Goal: Check status: Check status

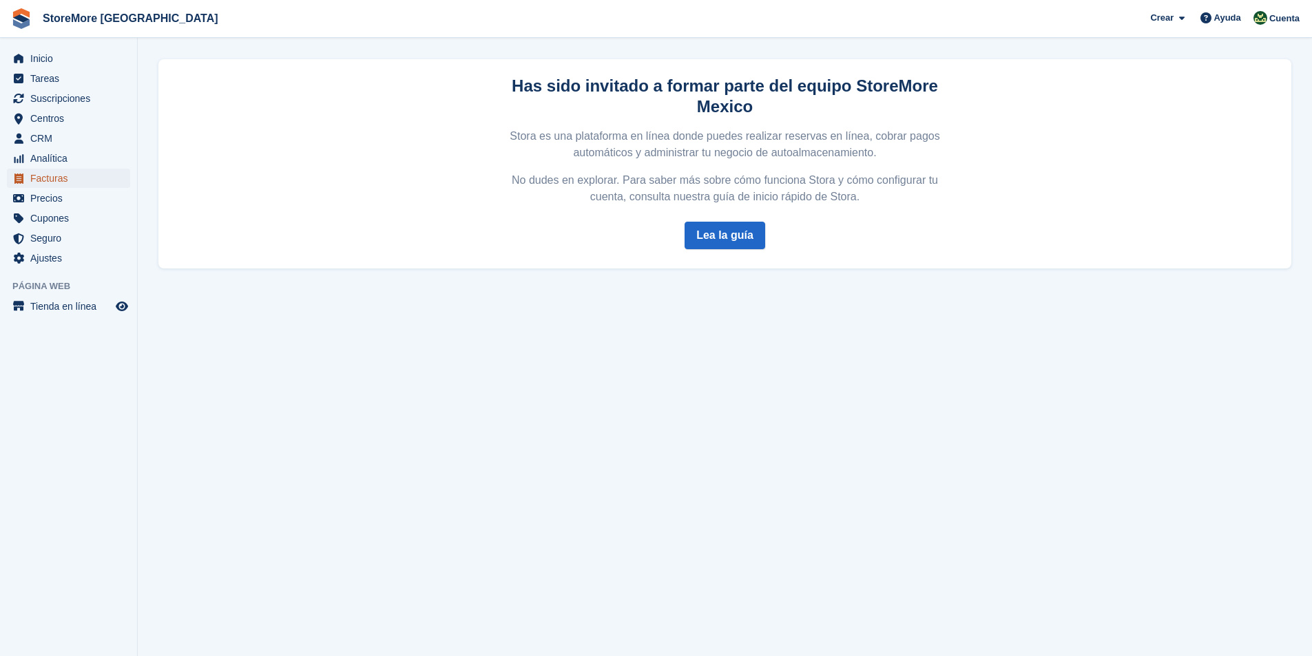
click at [61, 178] on span "Facturas" at bounding box center [71, 178] width 83 height 19
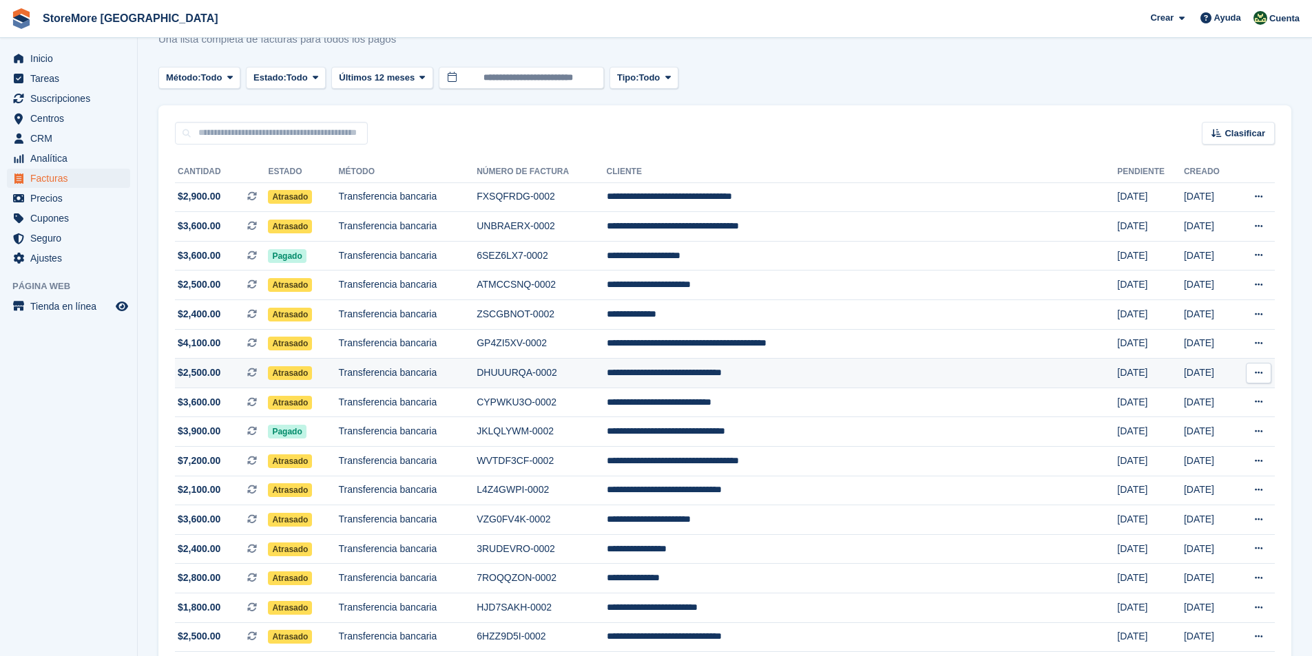
scroll to position [69, 0]
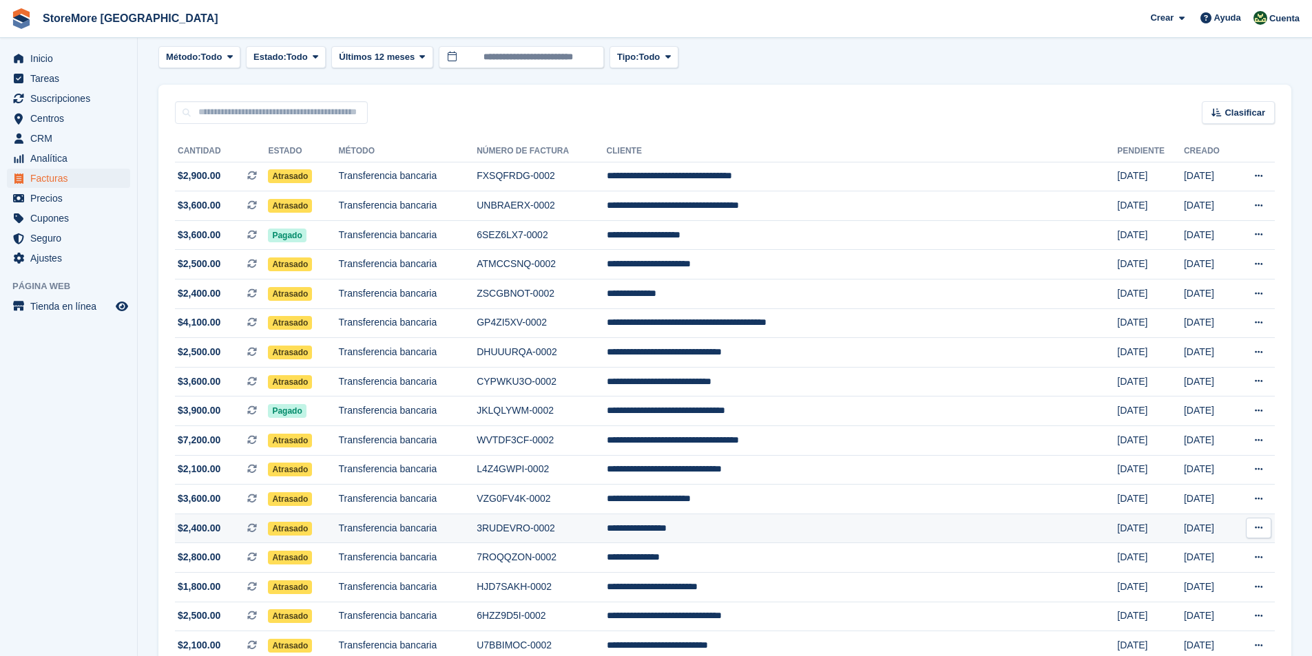
click at [312, 527] on span "Atrasado" at bounding box center [290, 529] width 44 height 14
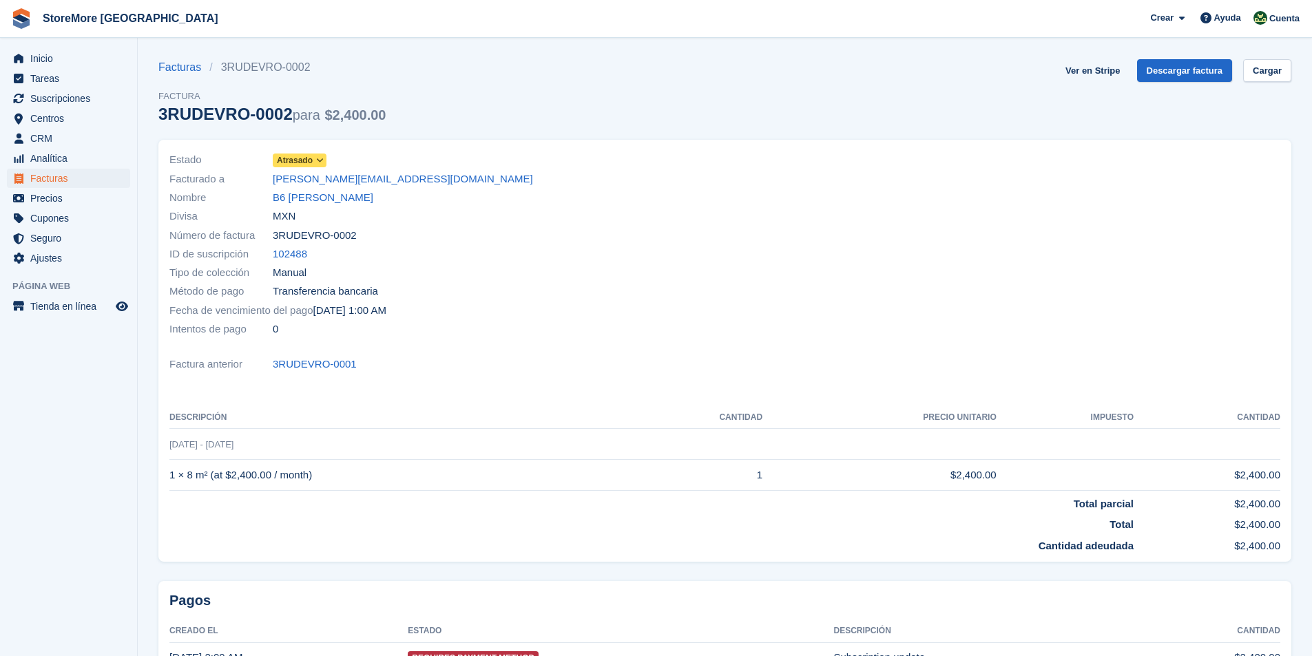
click at [318, 157] on icon at bounding box center [320, 160] width 8 height 8
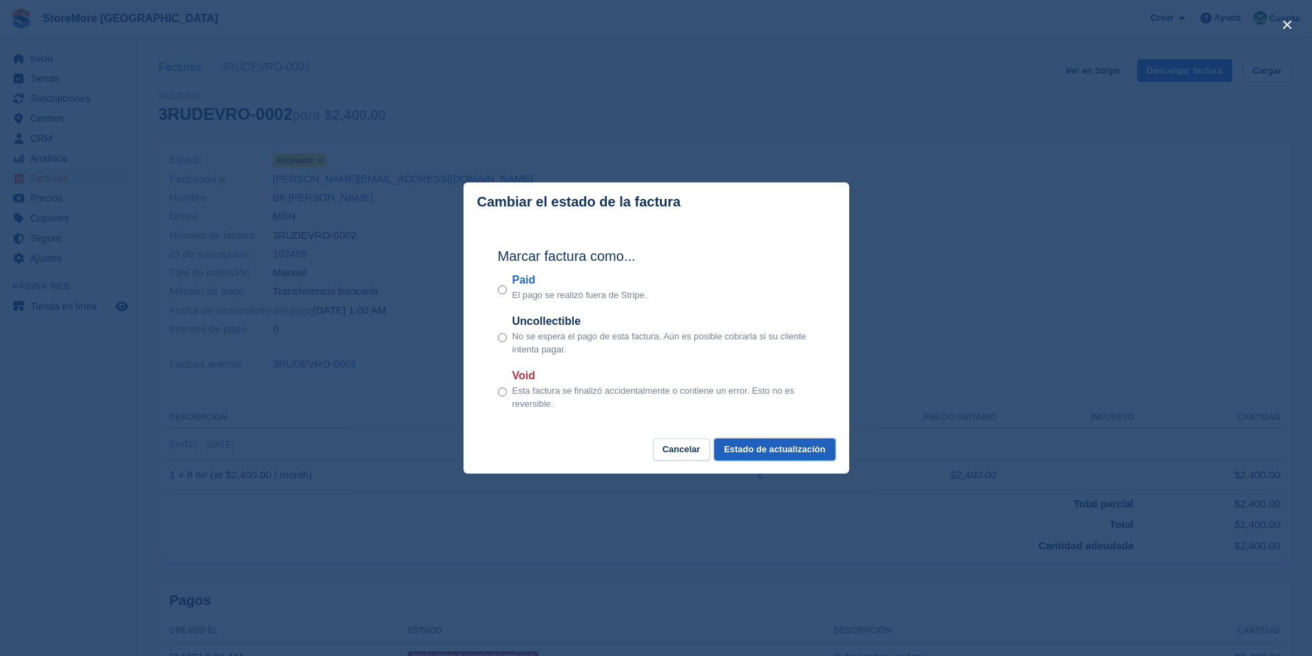
click at [780, 454] on button "Estado de actualización" at bounding box center [774, 450] width 121 height 23
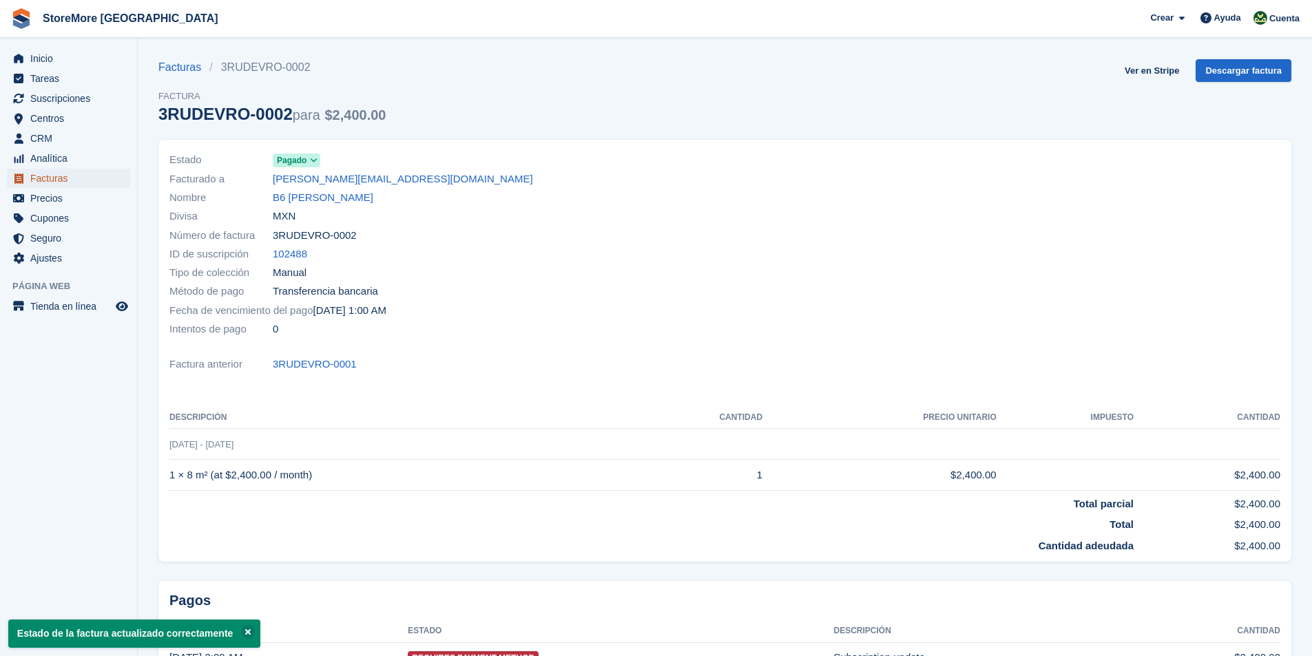
click at [41, 174] on span "Facturas" at bounding box center [71, 178] width 83 height 19
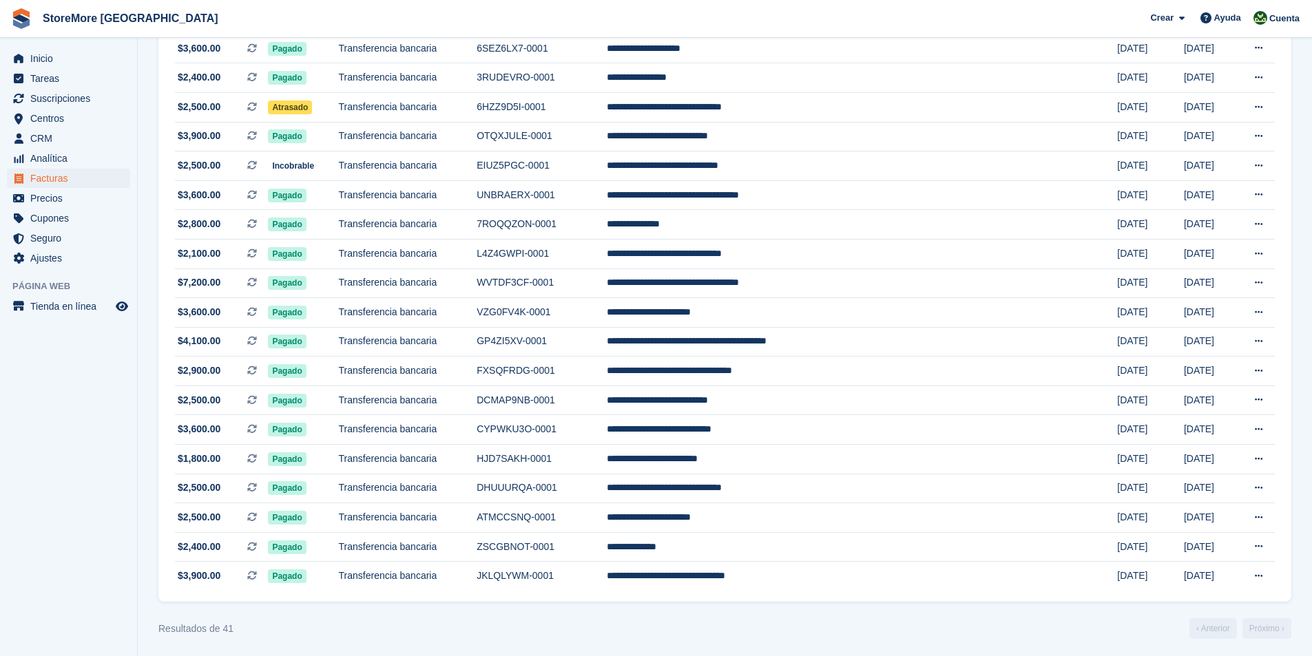
scroll to position [846, 0]
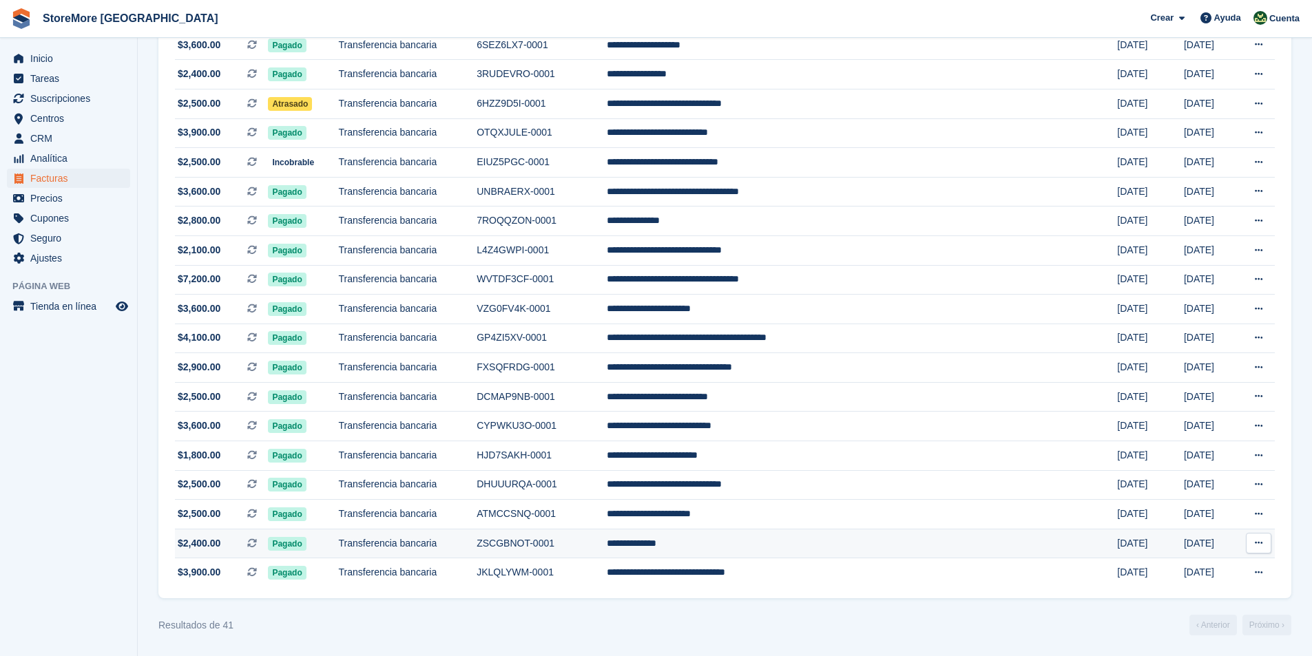
click at [298, 546] on span "Pagado" at bounding box center [287, 544] width 38 height 14
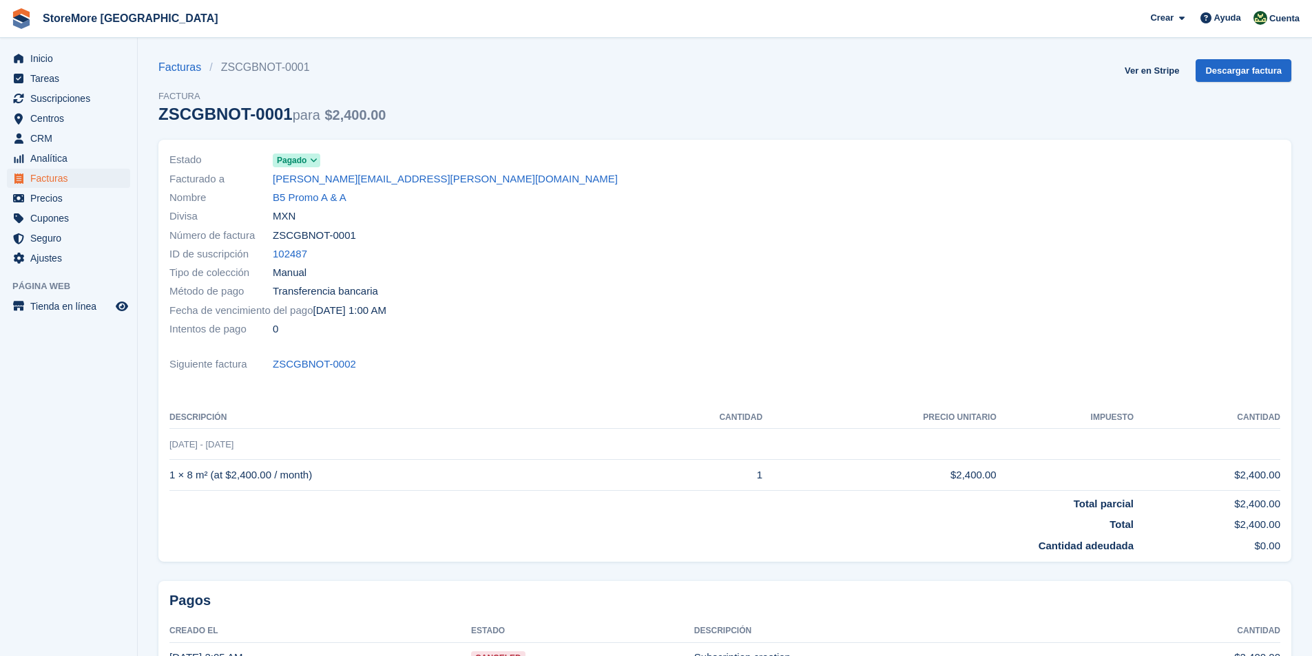
click at [315, 162] on icon at bounding box center [314, 160] width 8 height 8
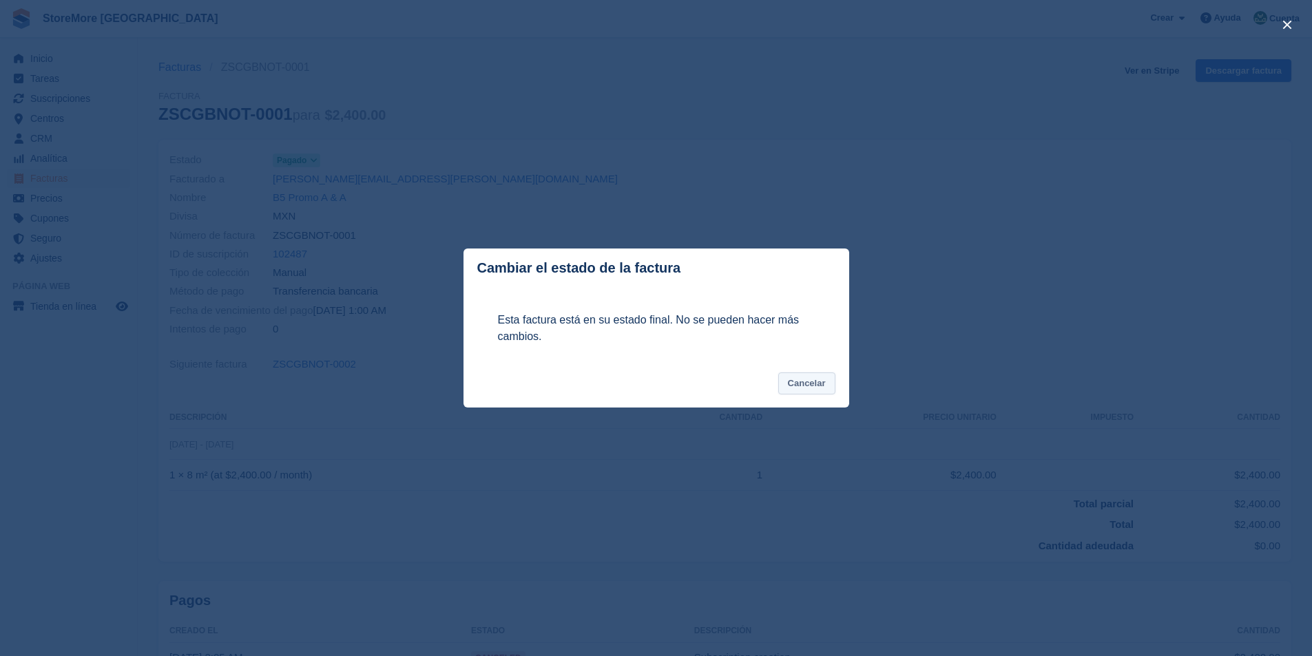
click at [820, 384] on button "Cancelar" at bounding box center [806, 384] width 57 height 23
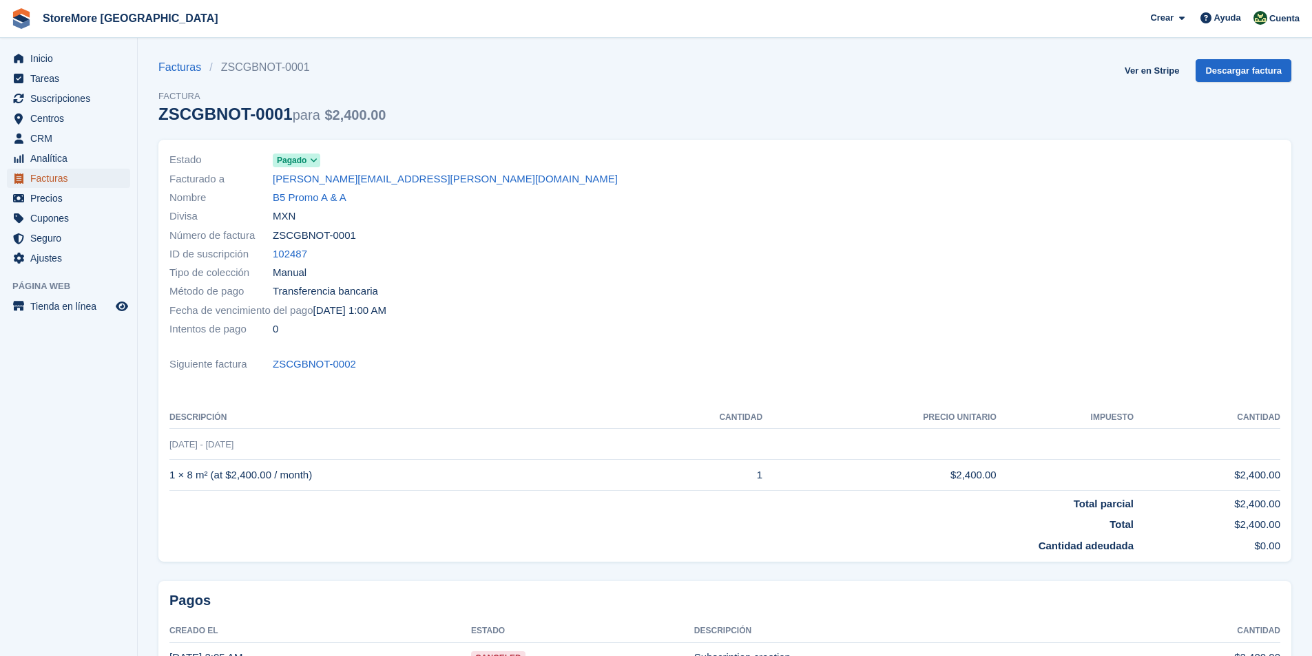
click at [61, 183] on span "Facturas" at bounding box center [71, 178] width 83 height 19
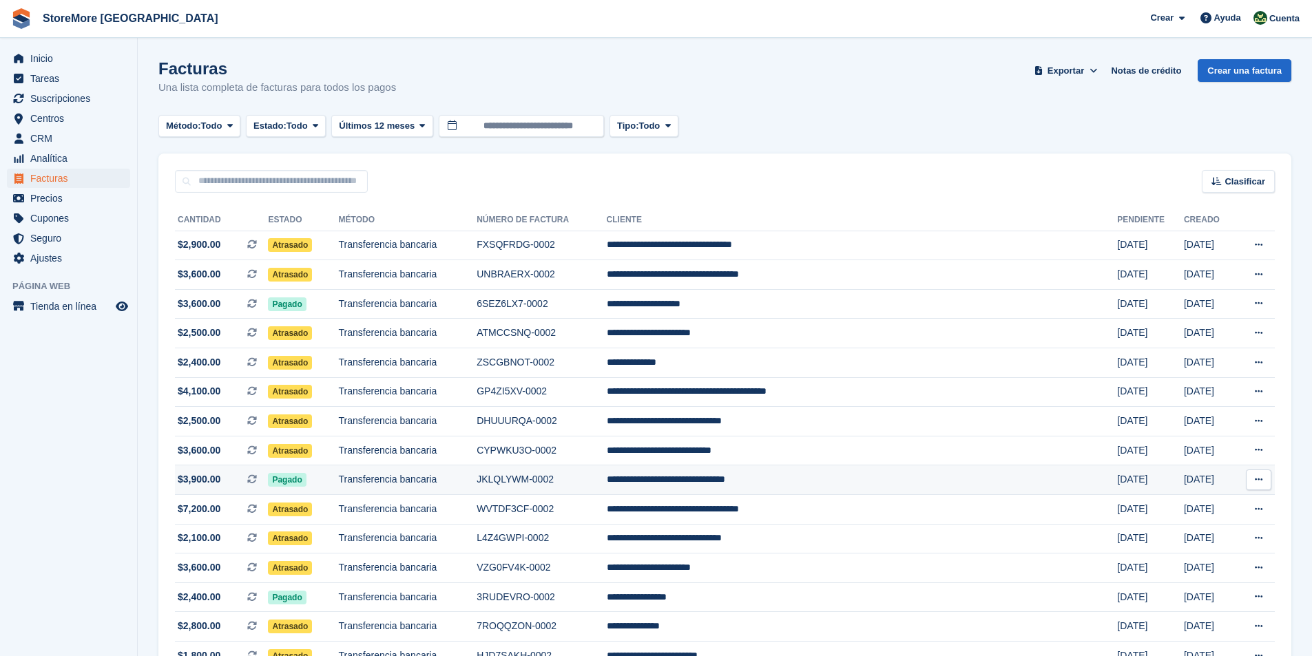
click at [306, 479] on span "Pagado" at bounding box center [287, 480] width 38 height 14
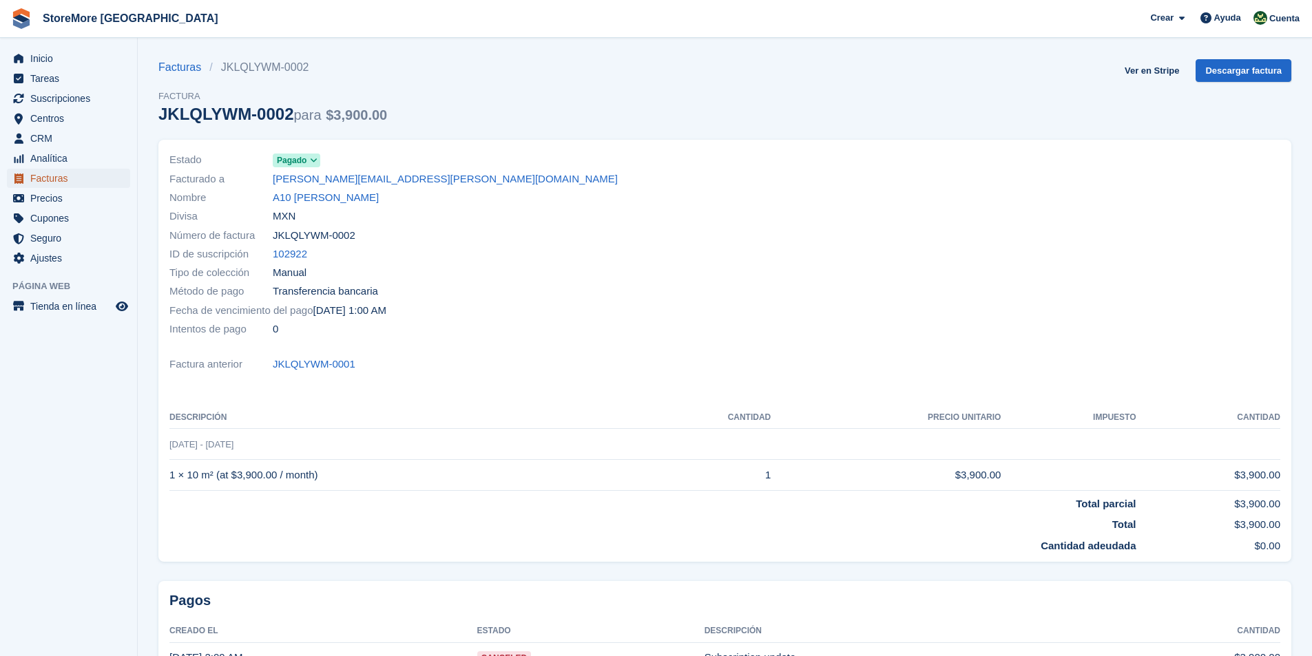
click at [72, 180] on span "Facturas" at bounding box center [71, 178] width 83 height 19
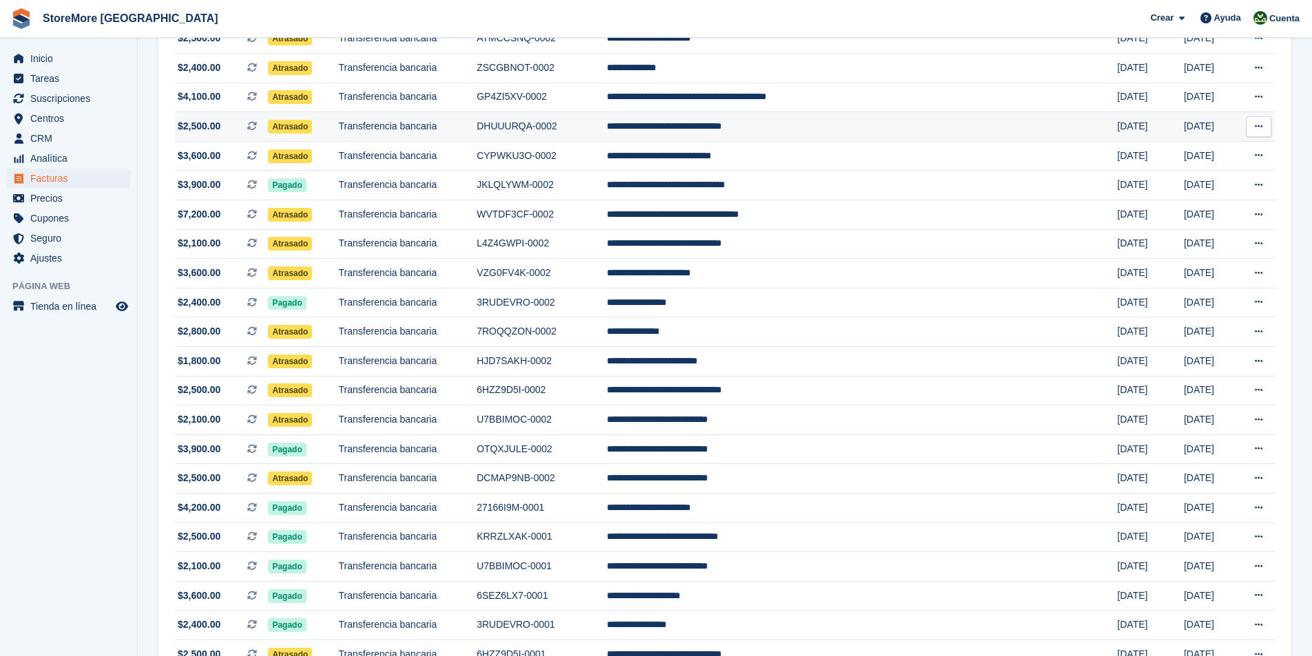
scroll to position [19, 0]
